Goal: Check status: Check status

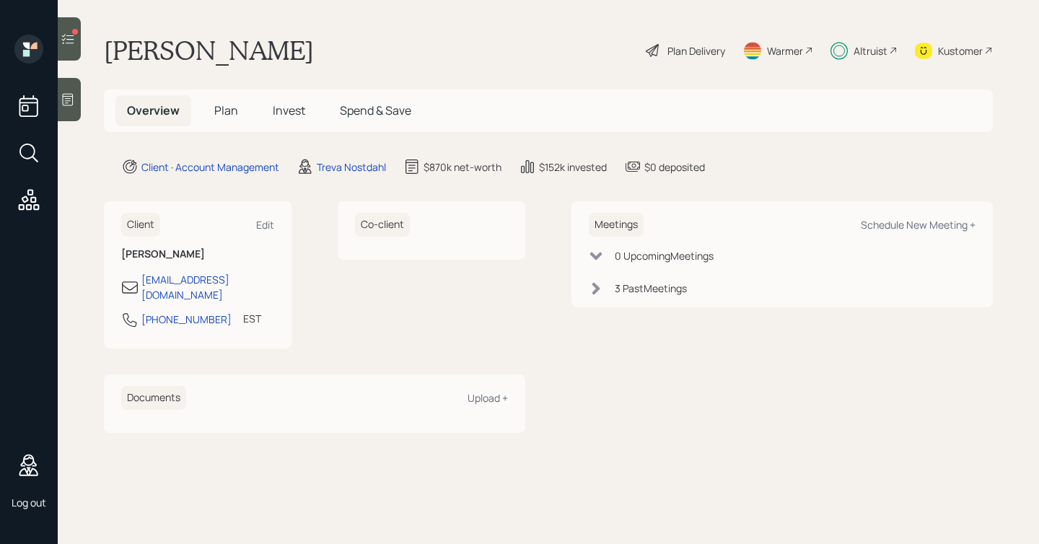
click at [276, 111] on span "Invest" at bounding box center [289, 110] width 32 height 16
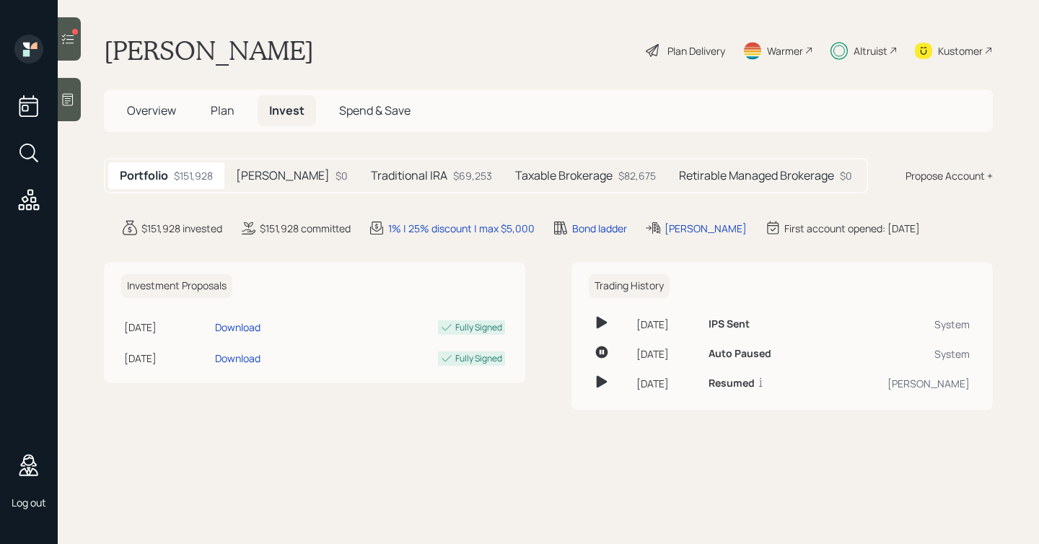
click at [78, 47] on div at bounding box center [69, 38] width 23 height 43
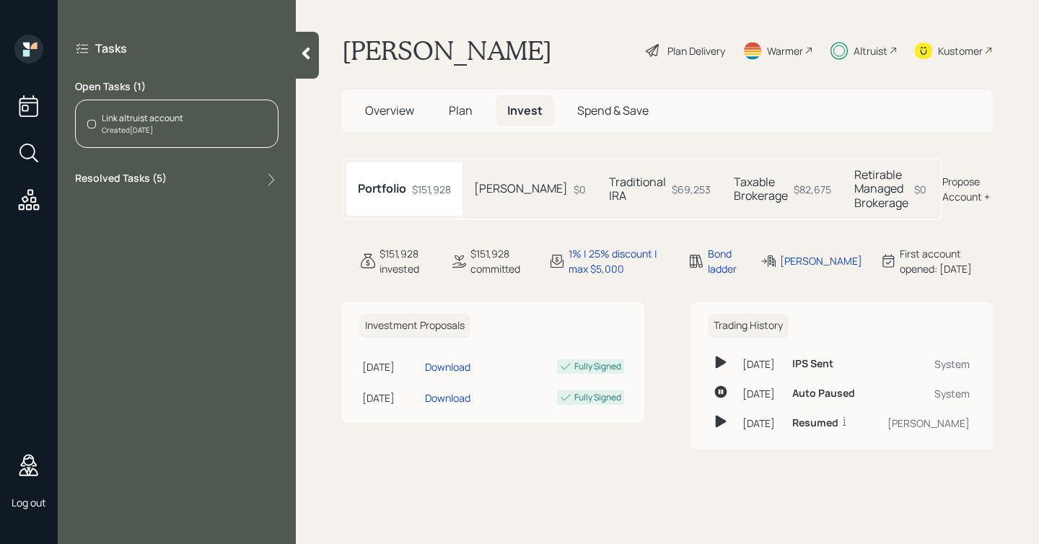
click at [157, 128] on div "Created [DATE]" at bounding box center [143, 130] width 82 height 11
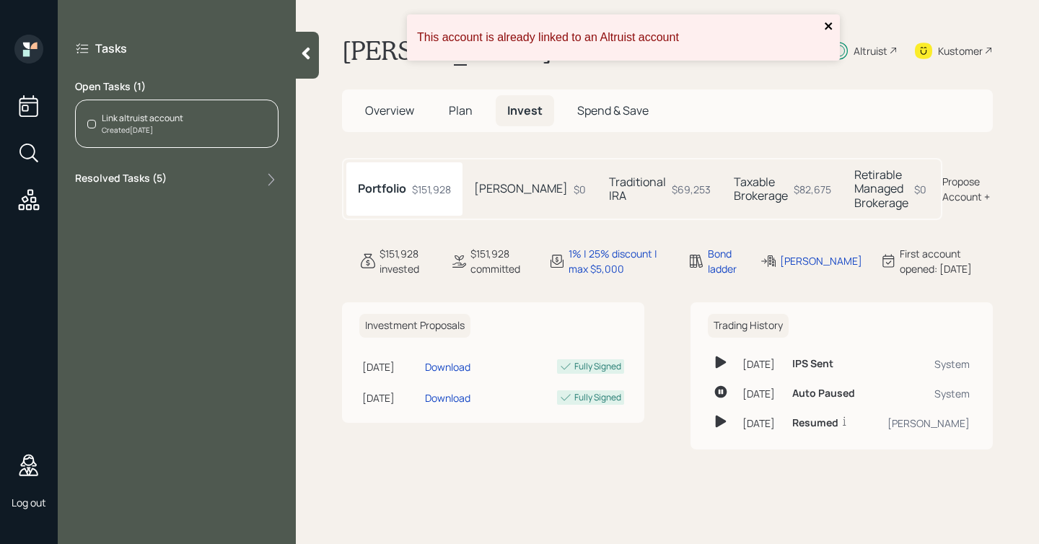
click at [828, 24] on icon "close" at bounding box center [829, 26] width 10 height 12
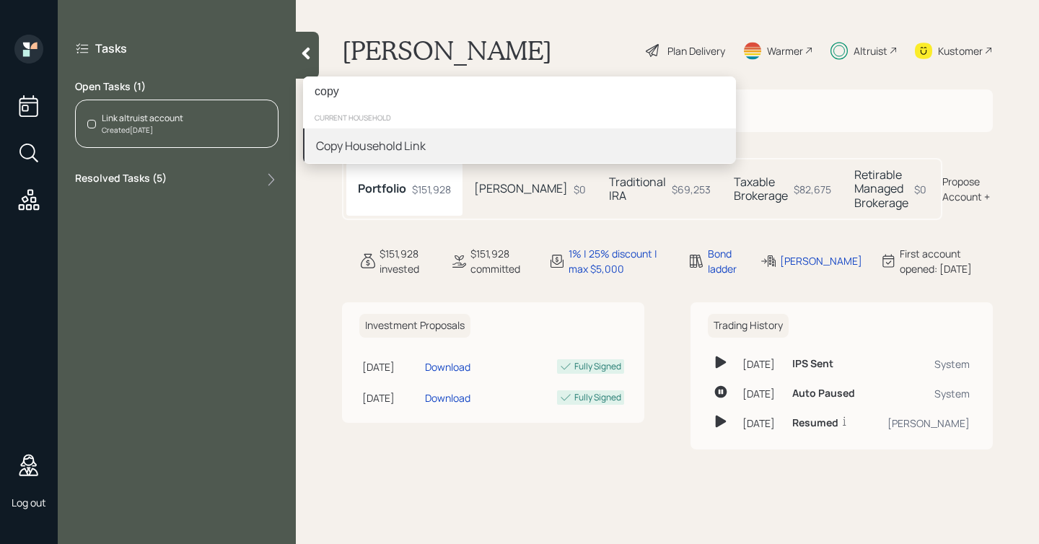
type input "copy"
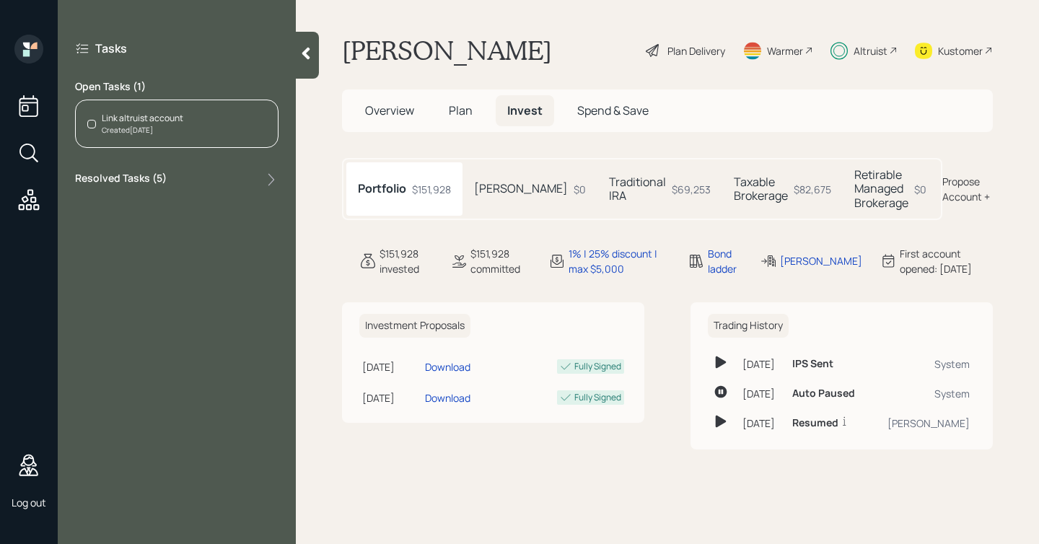
click at [148, 128] on div "Created [DATE]" at bounding box center [143, 130] width 82 height 11
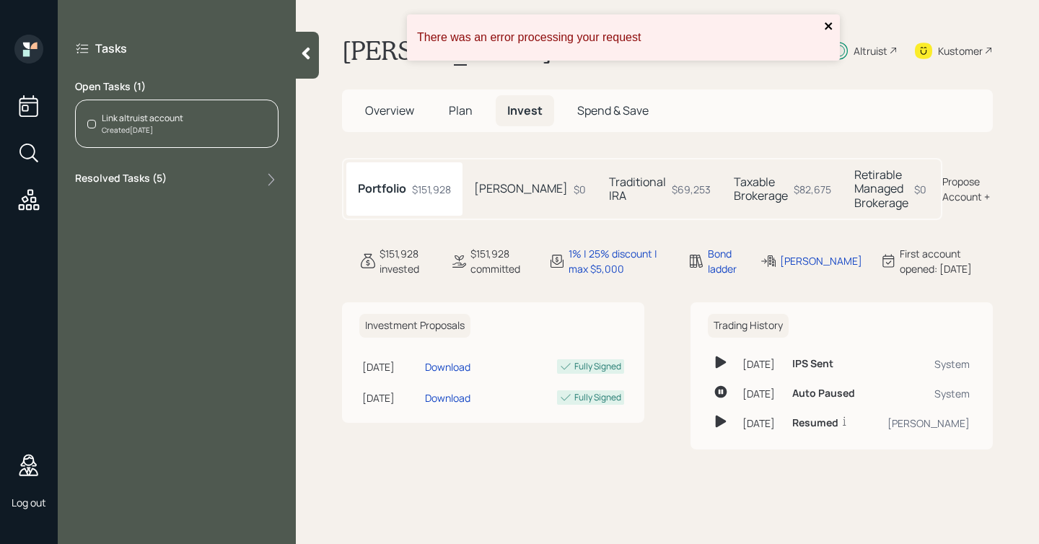
click at [827, 26] on icon "close" at bounding box center [829, 26] width 10 height 12
